Goal: Book appointment/travel/reservation

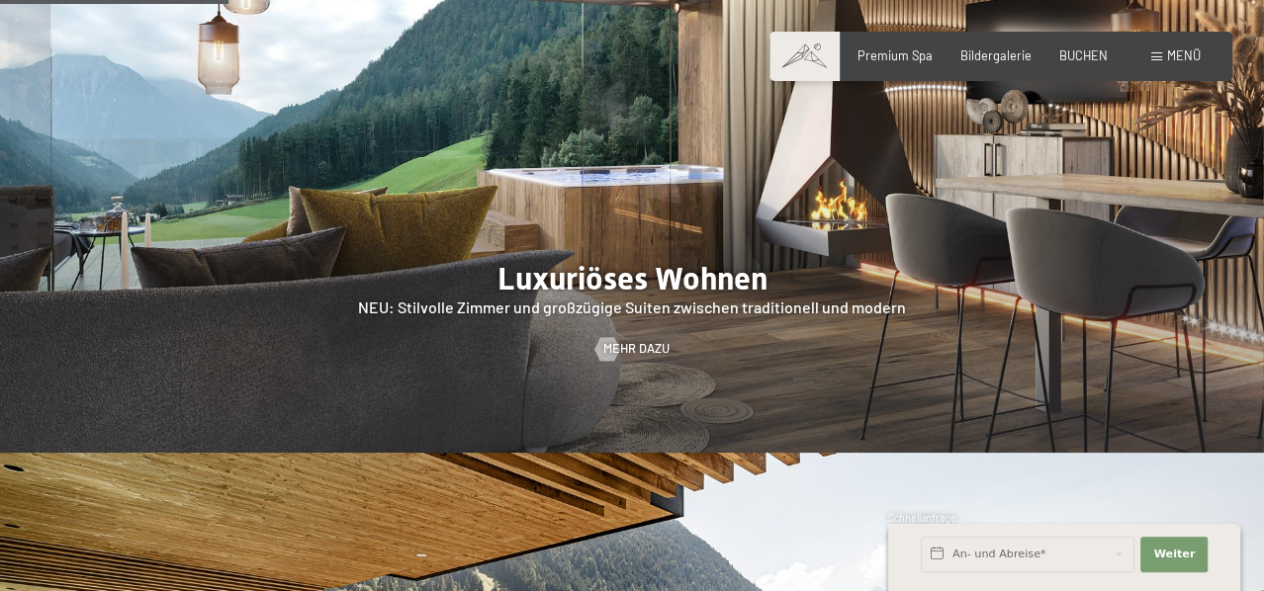
scroll to position [1669, 0]
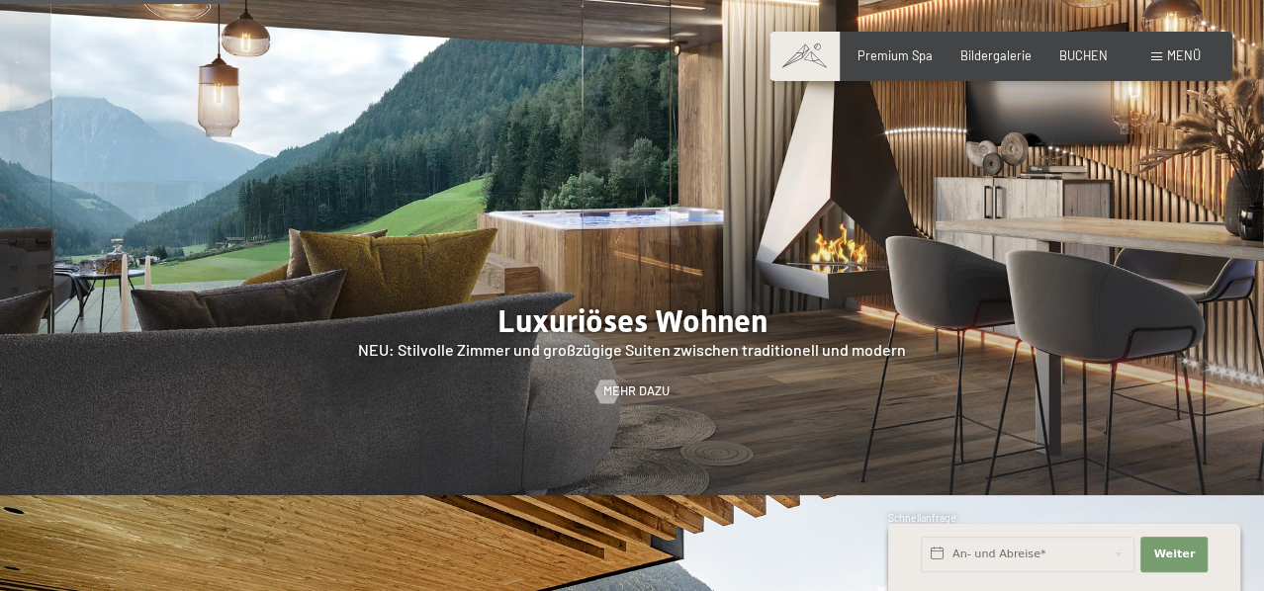
click at [991, 64] on div "Premium Spa Bildergalerie BUCHEN" at bounding box center [968, 56] width 334 height 18
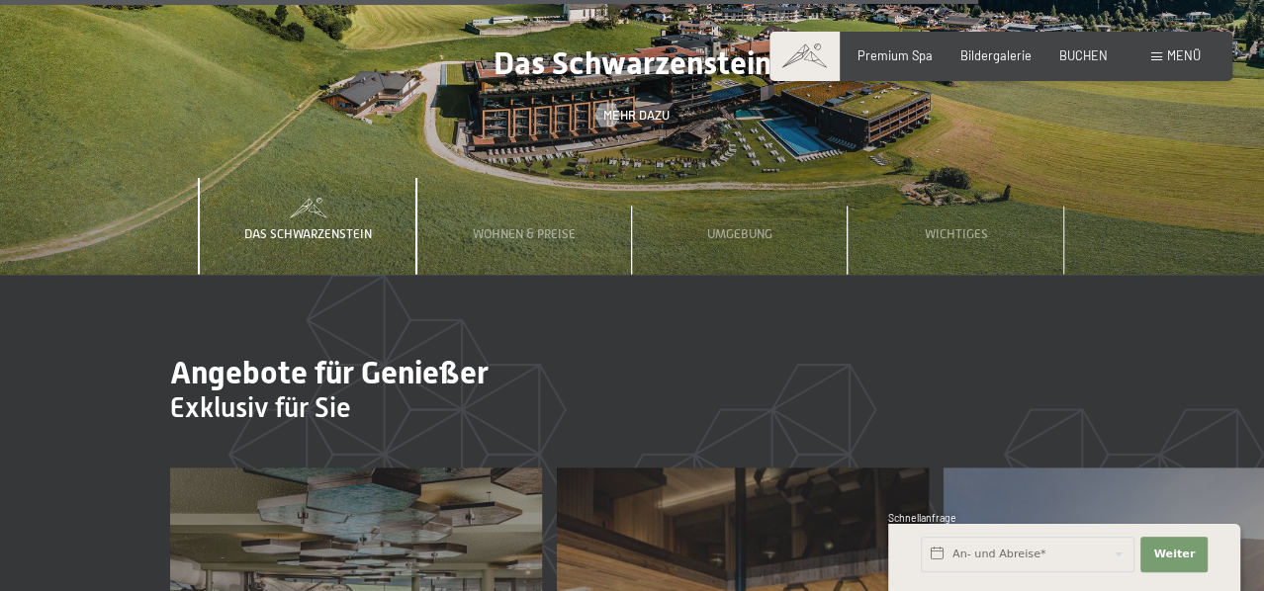
scroll to position [6597, 0]
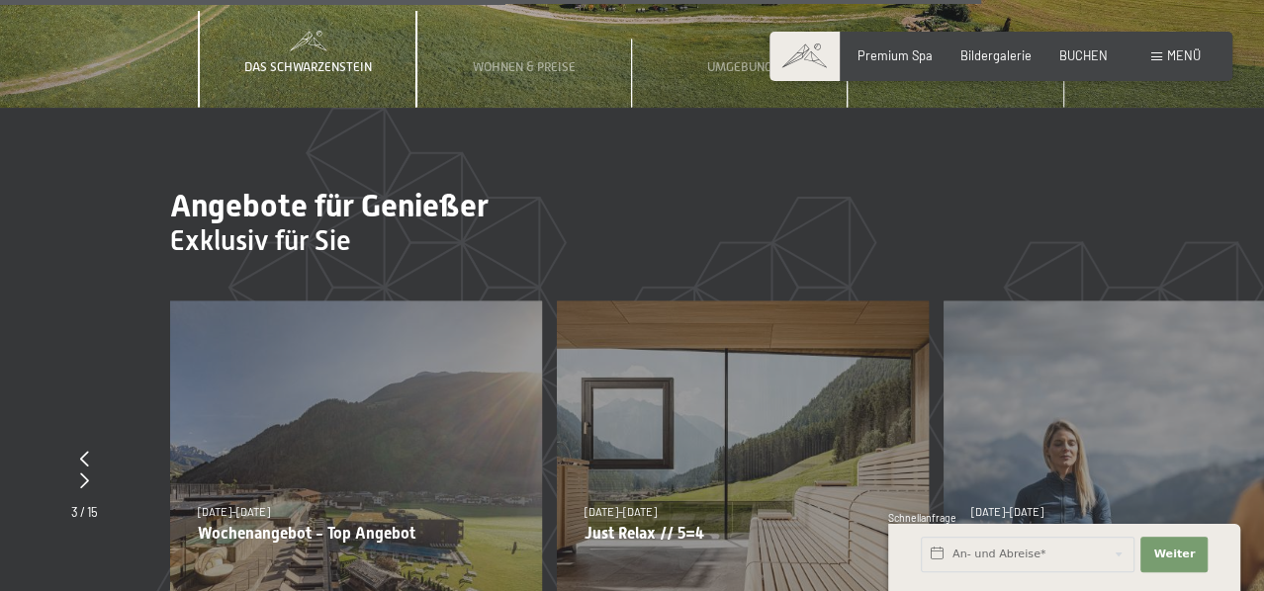
drag, startPoint x: 229, startPoint y: 354, endPoint x: 248, endPoint y: 362, distance: 20.4
click at [245, 361] on div "05.10.2025–12.04.2026 14.05.2026–01.03.2027 05.10.2025–12.04.2026 Wochenangebot…" at bounding box center [356, 488] width 372 height 372
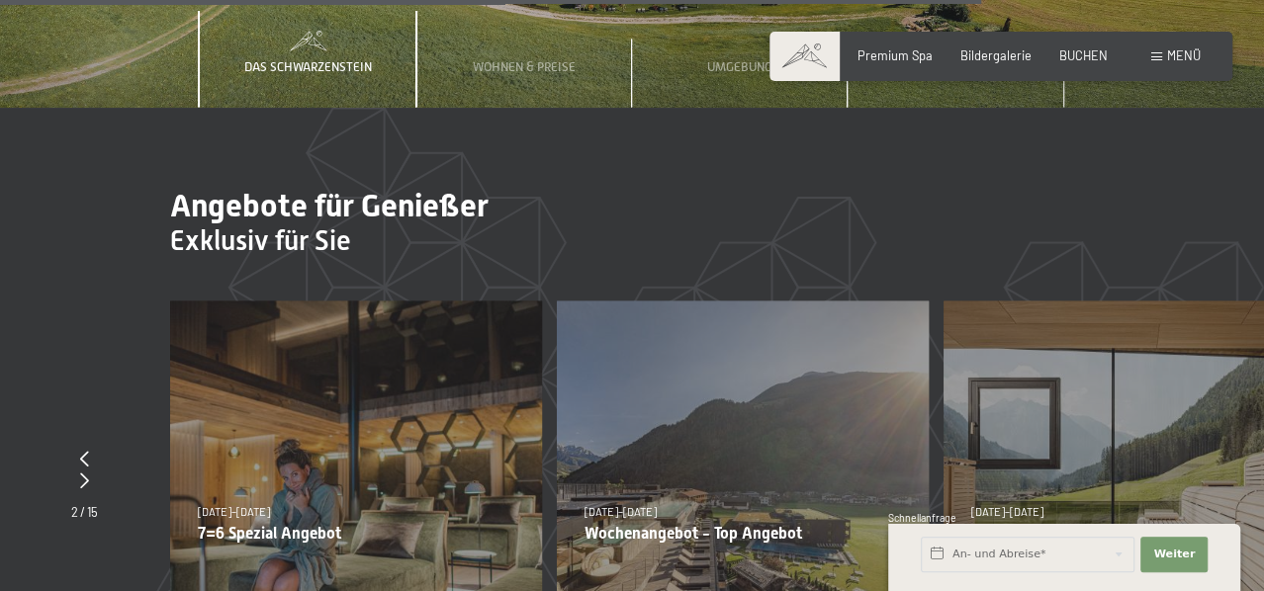
click at [777, 524] on p "Wochenangebot - Top Angebot" at bounding box center [742, 533] width 316 height 19
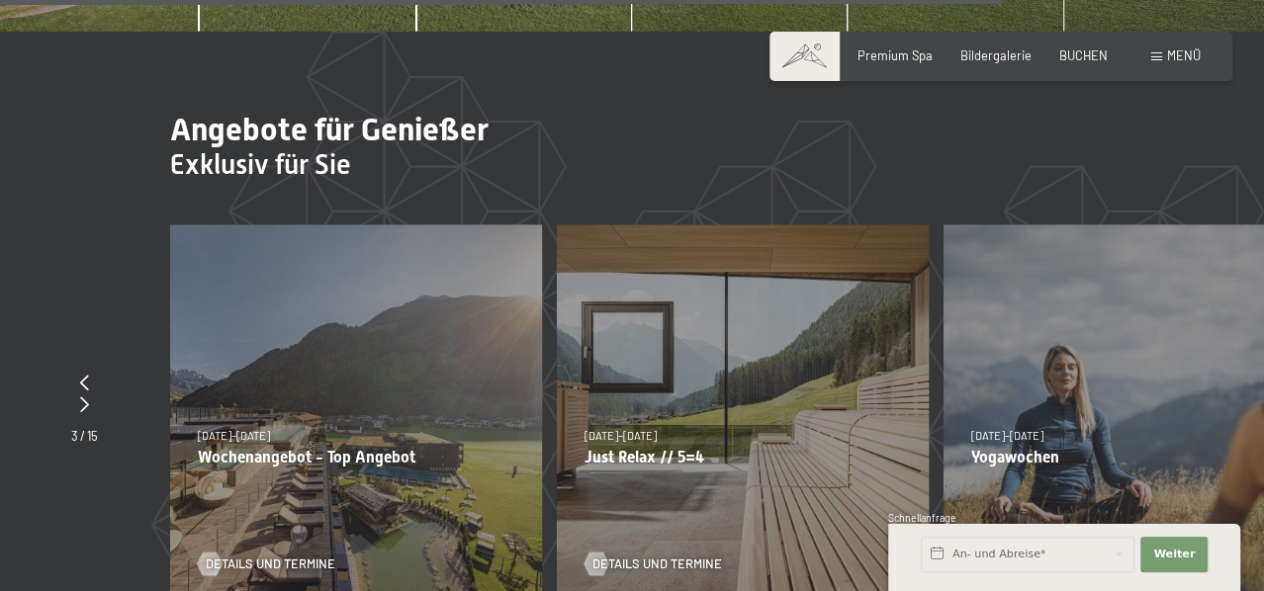
scroll to position [6764, 0]
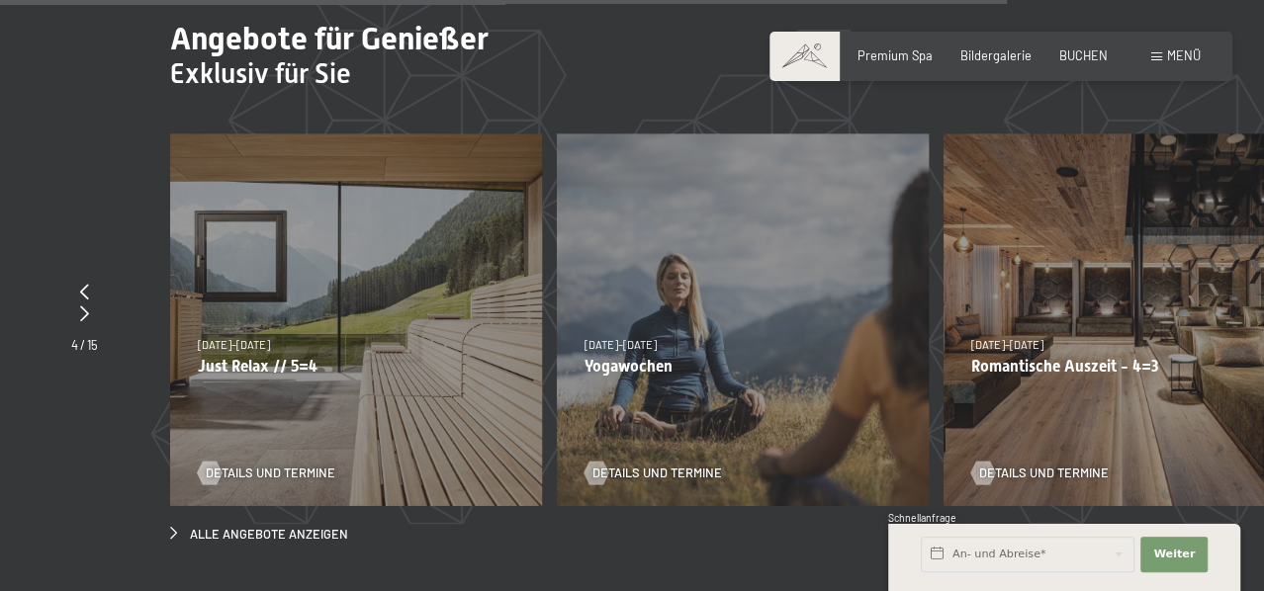
click at [315, 465] on span "Details und Termine" at bounding box center [271, 474] width 130 height 18
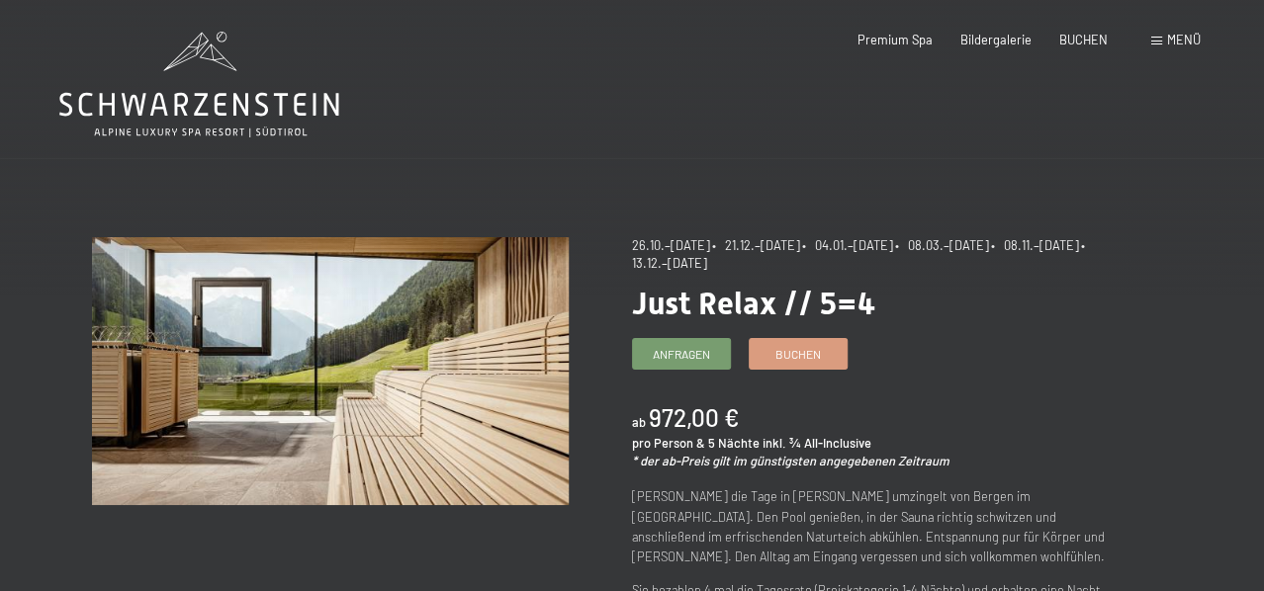
click at [1180, 35] on span "Menü" at bounding box center [1184, 40] width 34 height 16
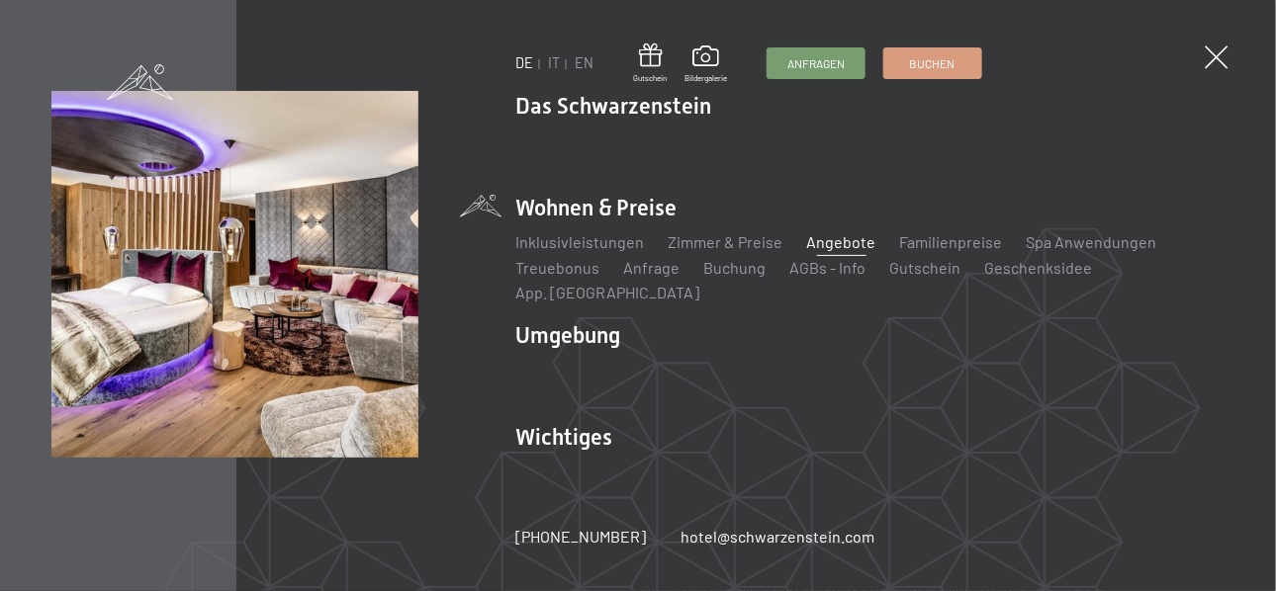
drag, startPoint x: 657, startPoint y: 217, endPoint x: 669, endPoint y: 226, distance: 16.2
click at [657, 218] on li "Wohnen & Preise Inklusivleistungen [PERSON_NAME] & Preise Liste Angebote Liste …" at bounding box center [870, 249] width 709 height 112
click at [825, 251] on link "Angebote" at bounding box center [841, 241] width 69 height 19
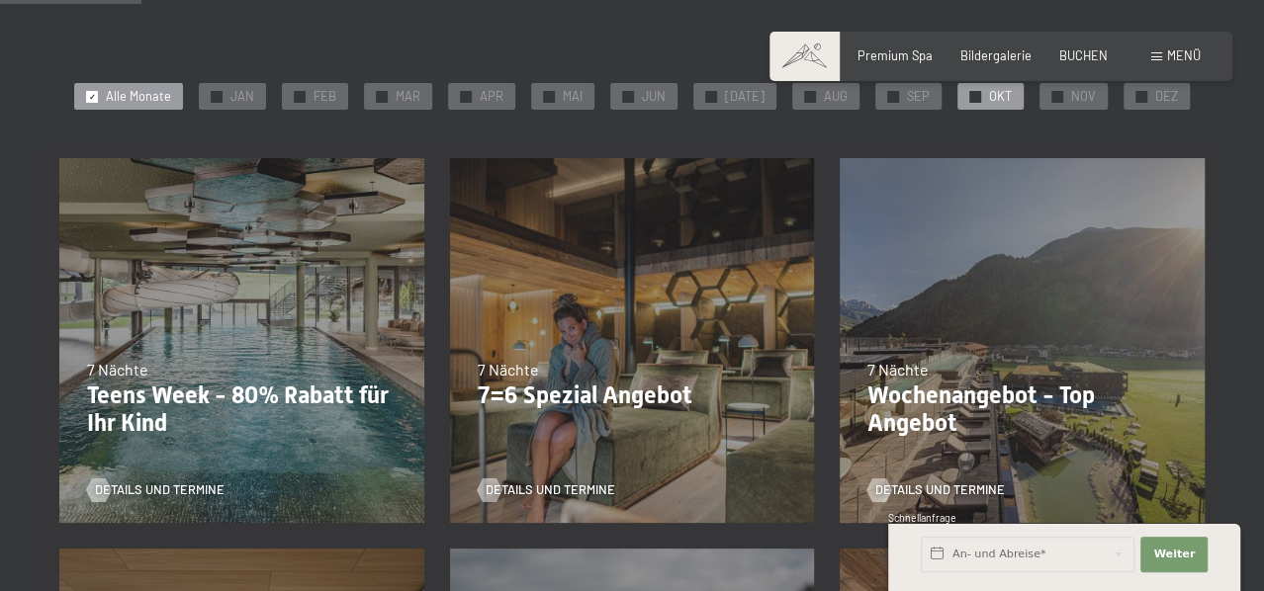
click at [989, 95] on span "OKT" at bounding box center [1000, 97] width 23 height 18
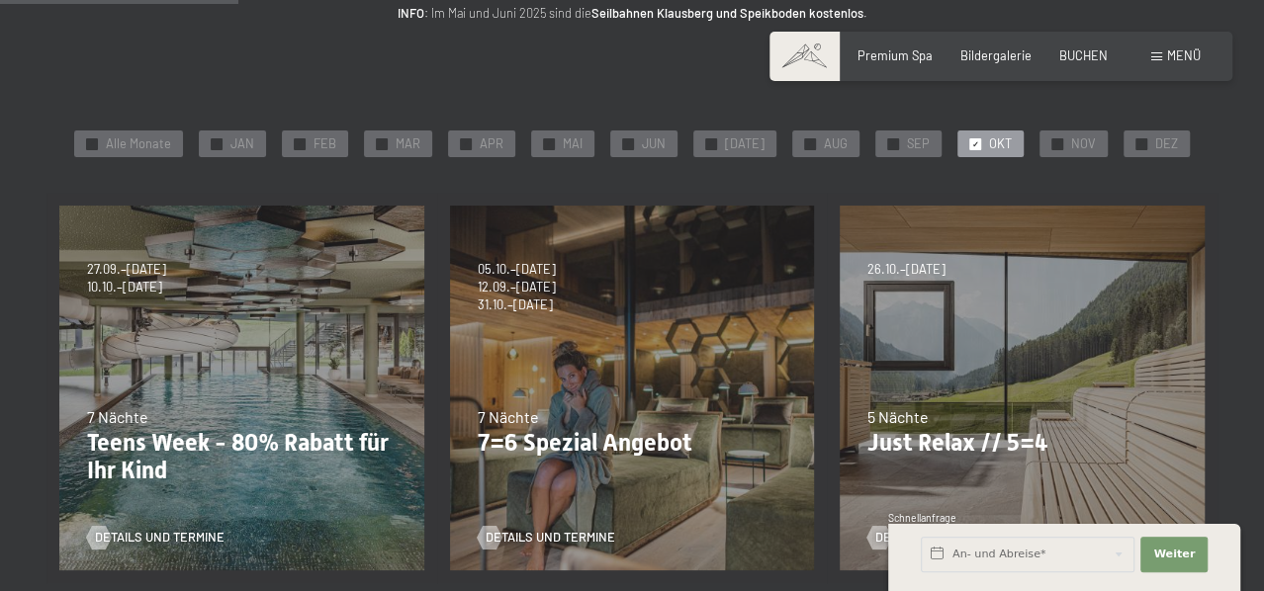
scroll to position [267, 0]
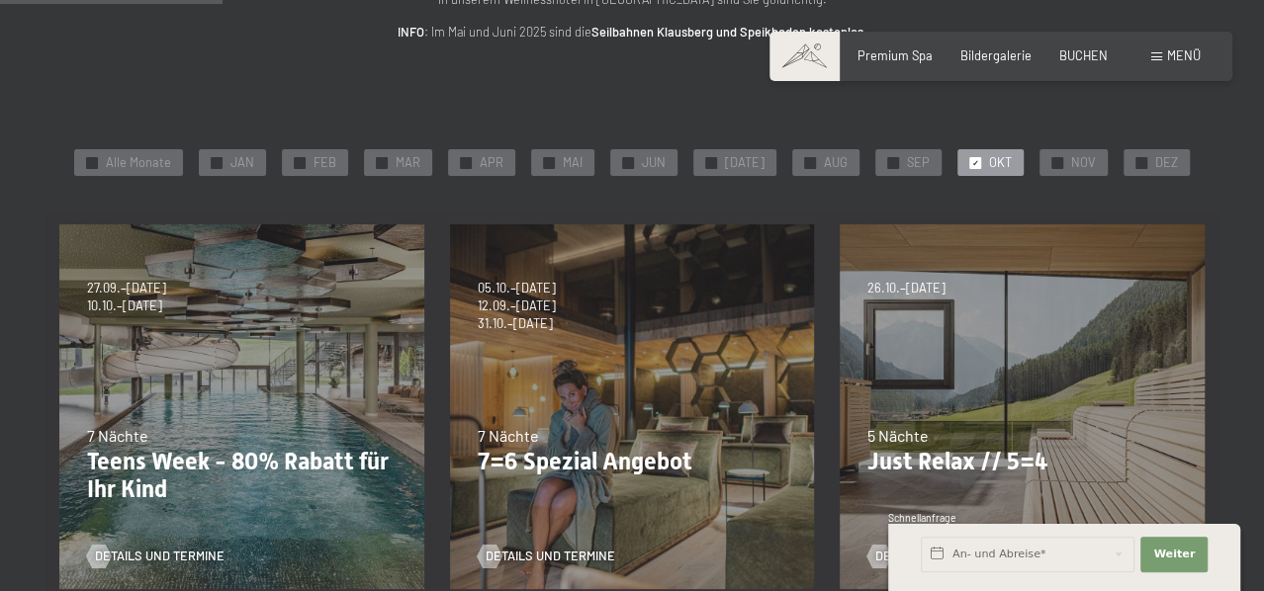
click at [902, 335] on div "26.10.–31.10.2025 21.12.–26.12.2025 04.01.–23.01.2026 08.03.–27.03.2026 08.11.–…" at bounding box center [1022, 407] width 391 height 391
click at [915, 461] on p "Just Relax // 5=4" at bounding box center [1022, 462] width 310 height 29
click at [904, 436] on span "5 Nächte" at bounding box center [897, 435] width 61 height 19
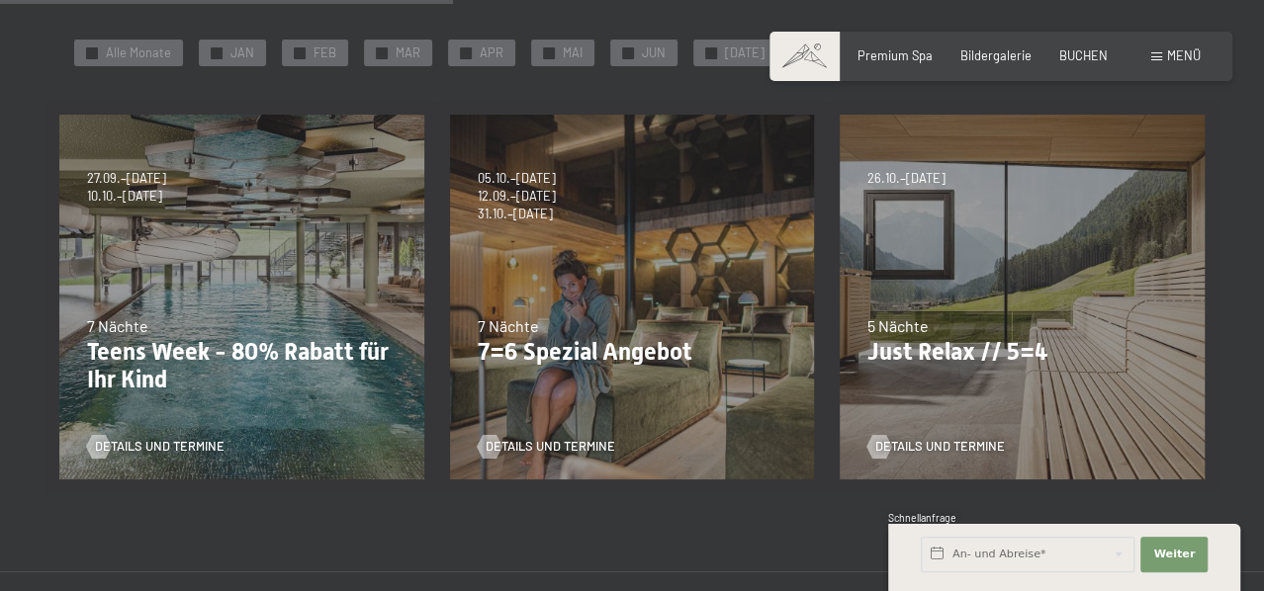
scroll to position [684, 0]
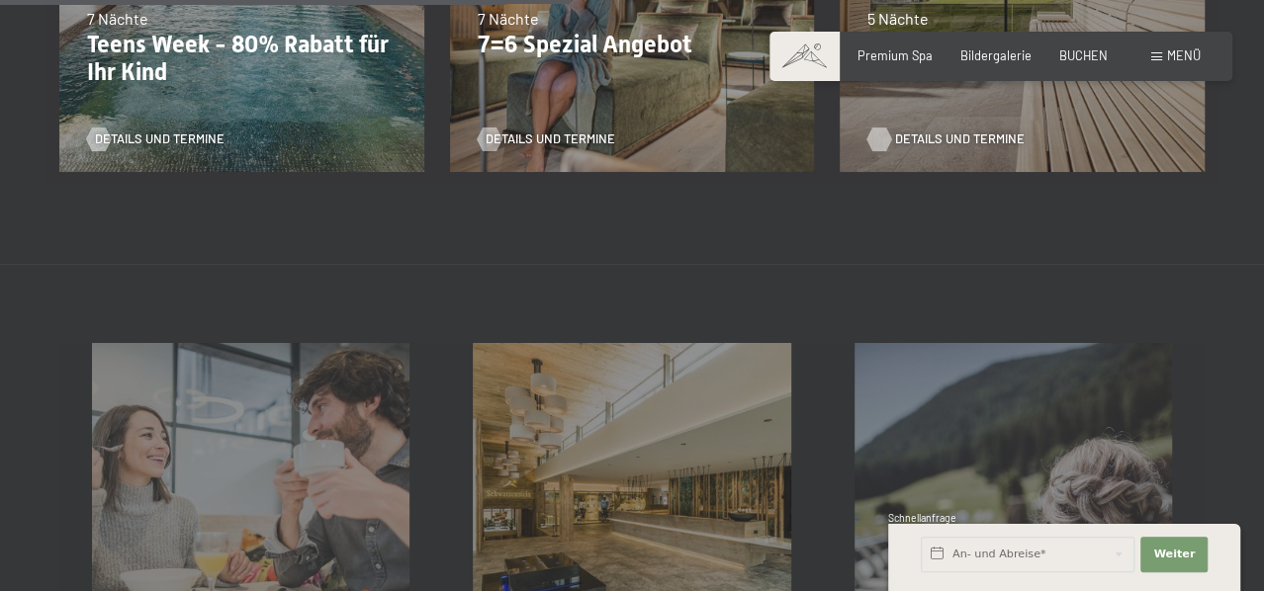
click at [938, 124] on div "Details und Termine" at bounding box center [1016, 128] width 298 height 42
click at [939, 133] on span "Details und Termine" at bounding box center [960, 140] width 130 height 18
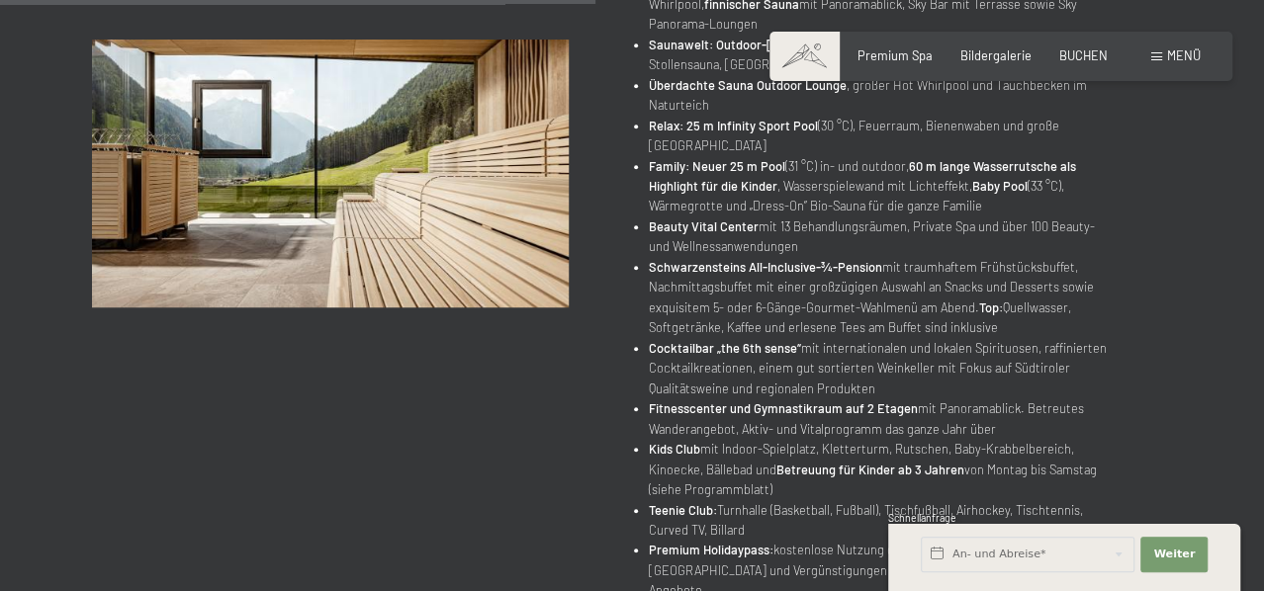
scroll to position [1252, 0]
